Goal: Find specific page/section: Find specific page/section

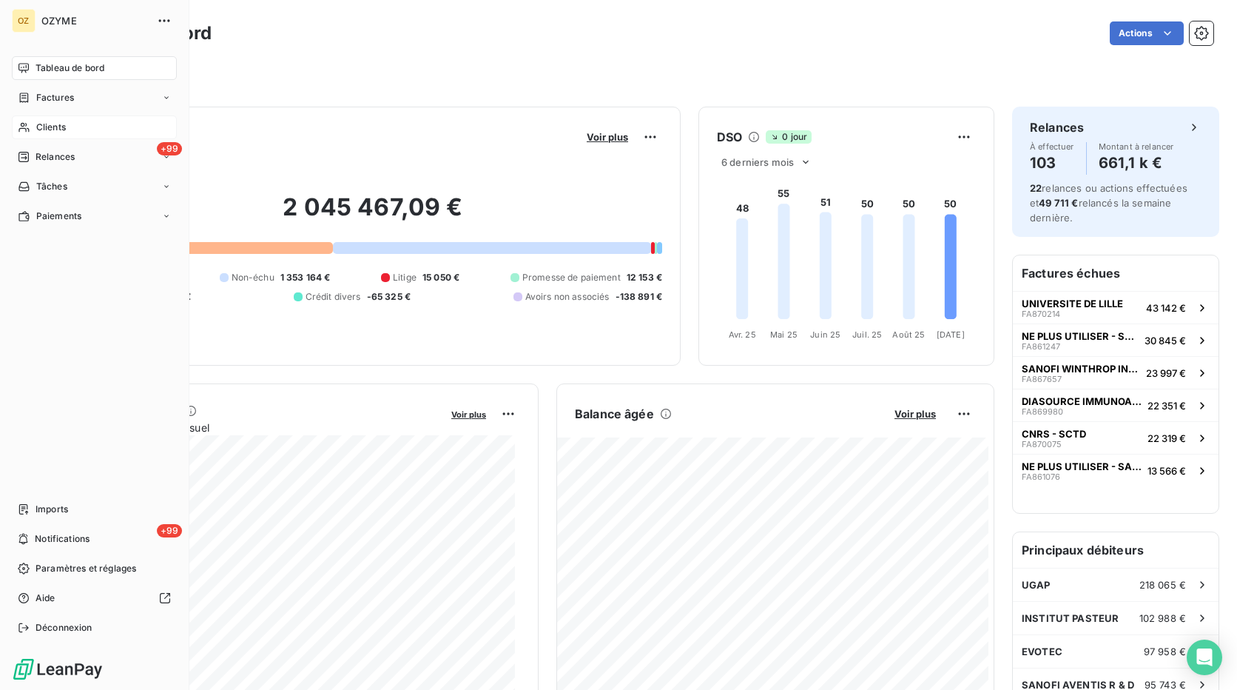
click at [47, 127] on span "Clients" at bounding box center [51, 127] width 30 height 13
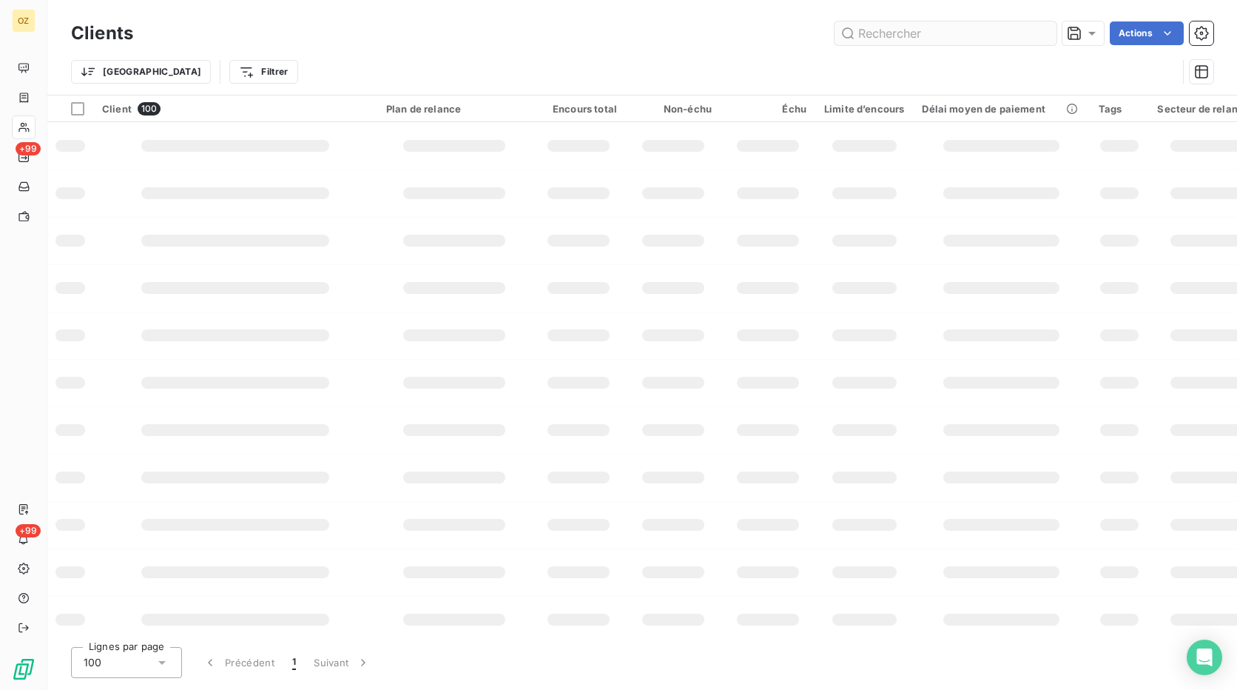
click at [942, 27] on input "text" at bounding box center [946, 33] width 222 height 24
type input "xbasfallemagne"
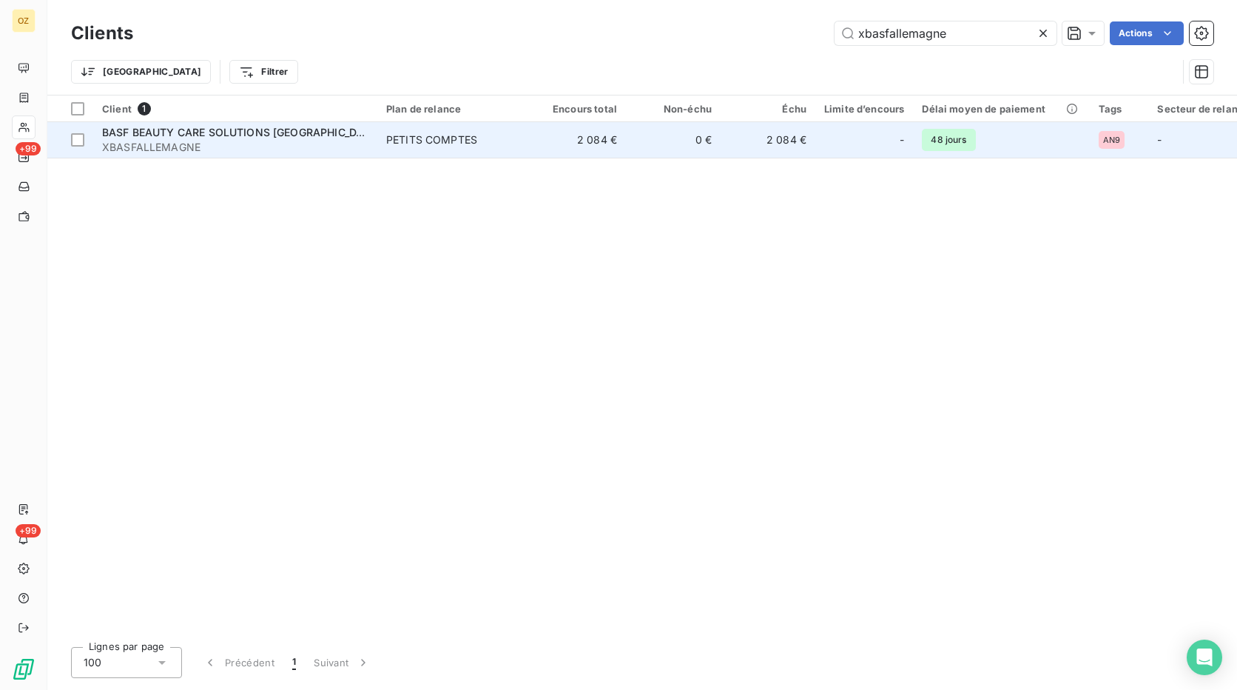
click at [320, 144] on span "XBASFALLEMAGNE" at bounding box center [235, 147] width 266 height 15
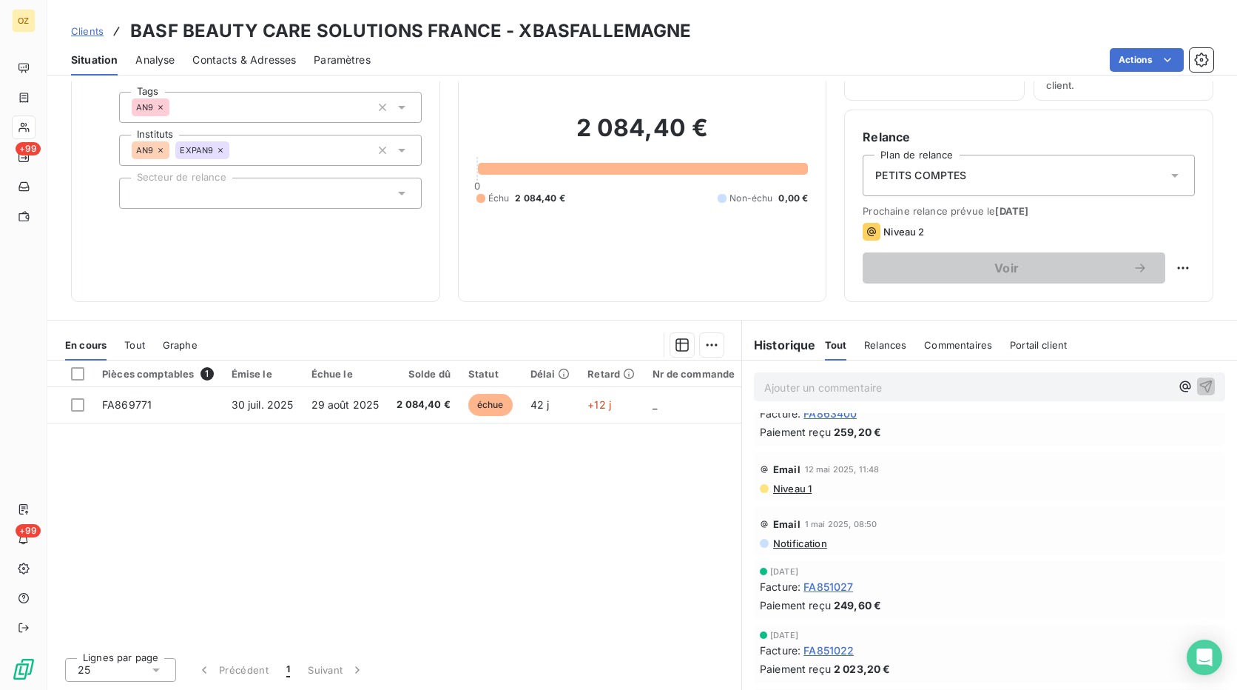
scroll to position [444, 0]
